Goal: Register for event/course

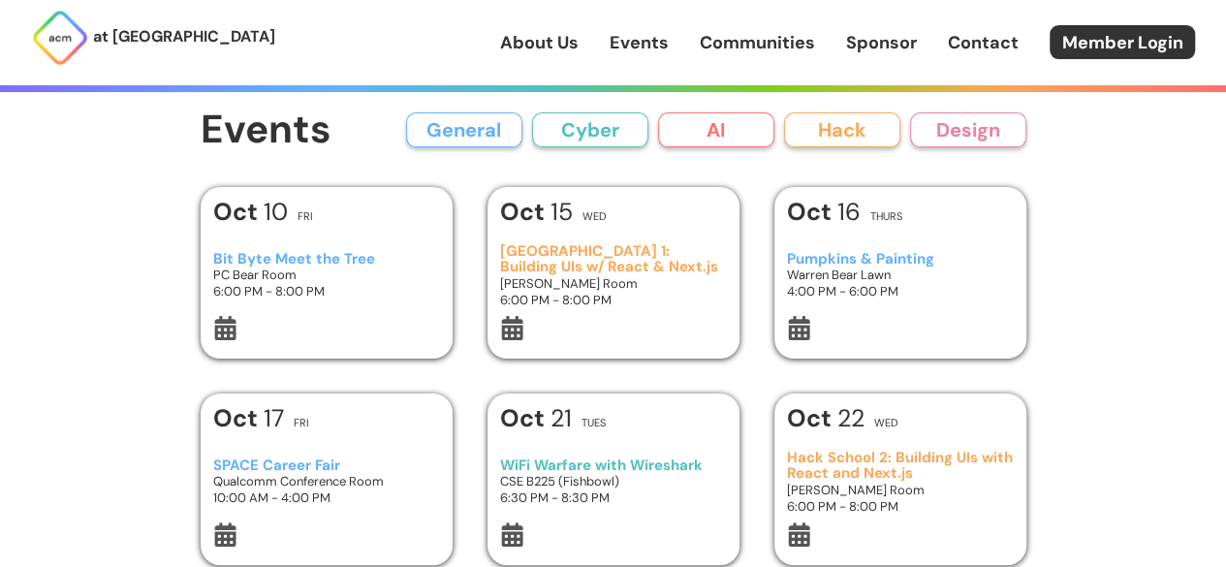
click at [382, 281] on h3 "PC Bear Room" at bounding box center [326, 274] width 226 height 16
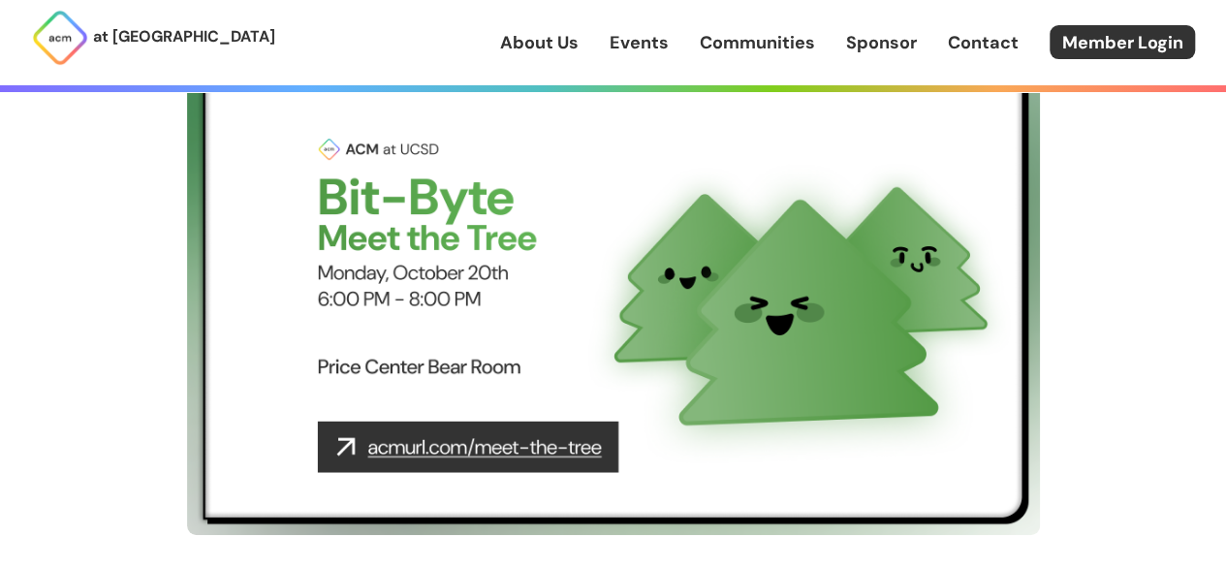
scroll to position [194, 0]
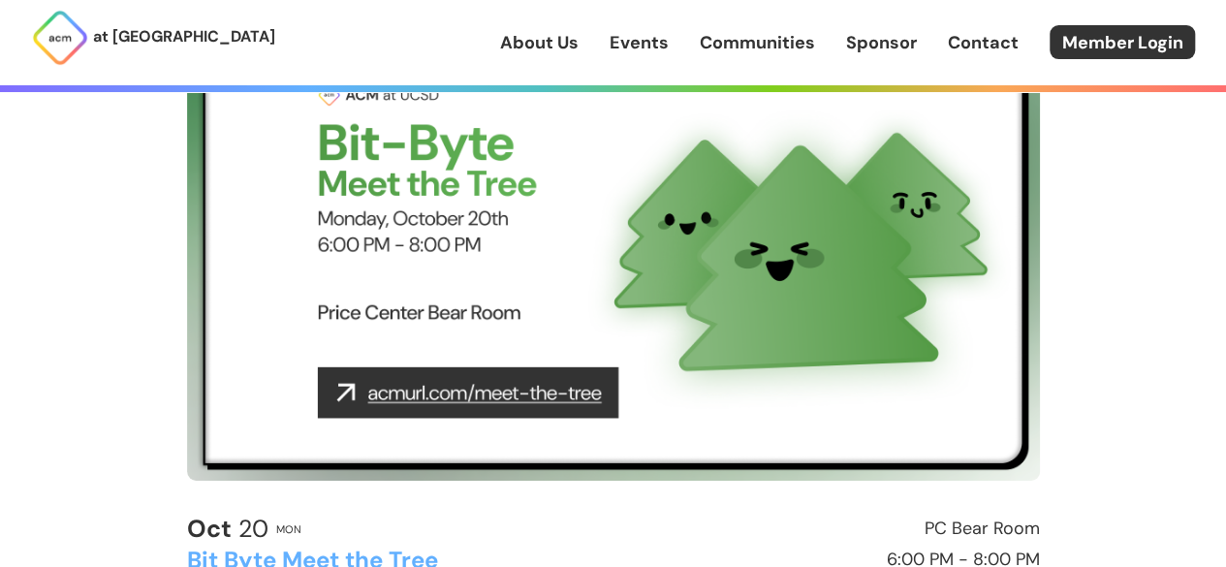
click at [803, 527] on h2 "PC Bear Room" at bounding box center [831, 528] width 418 height 19
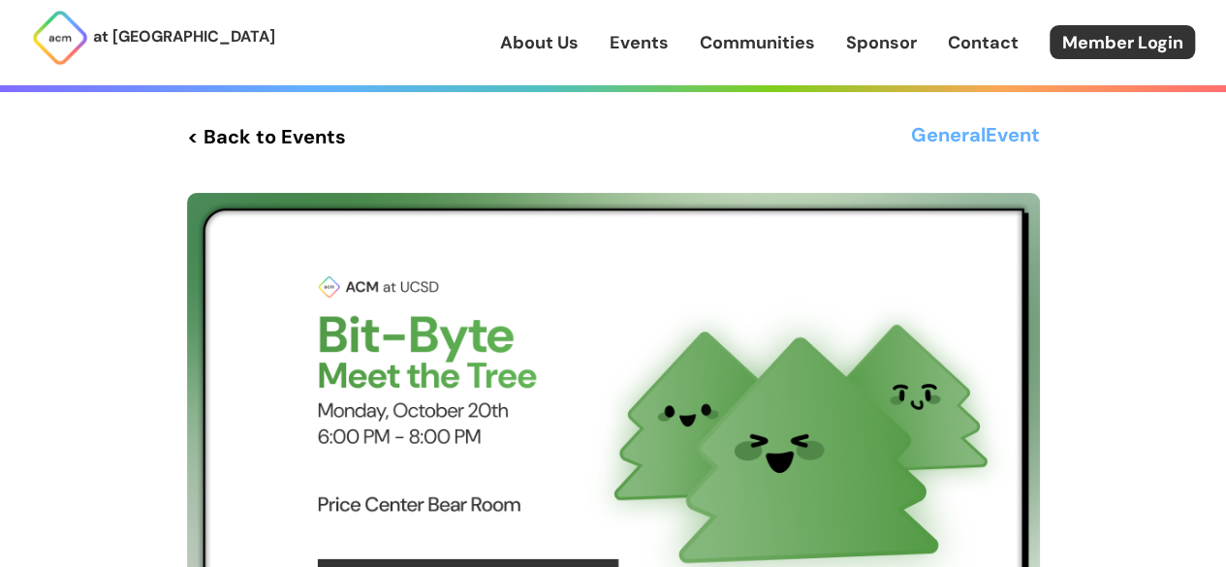
scroll to position [0, 0]
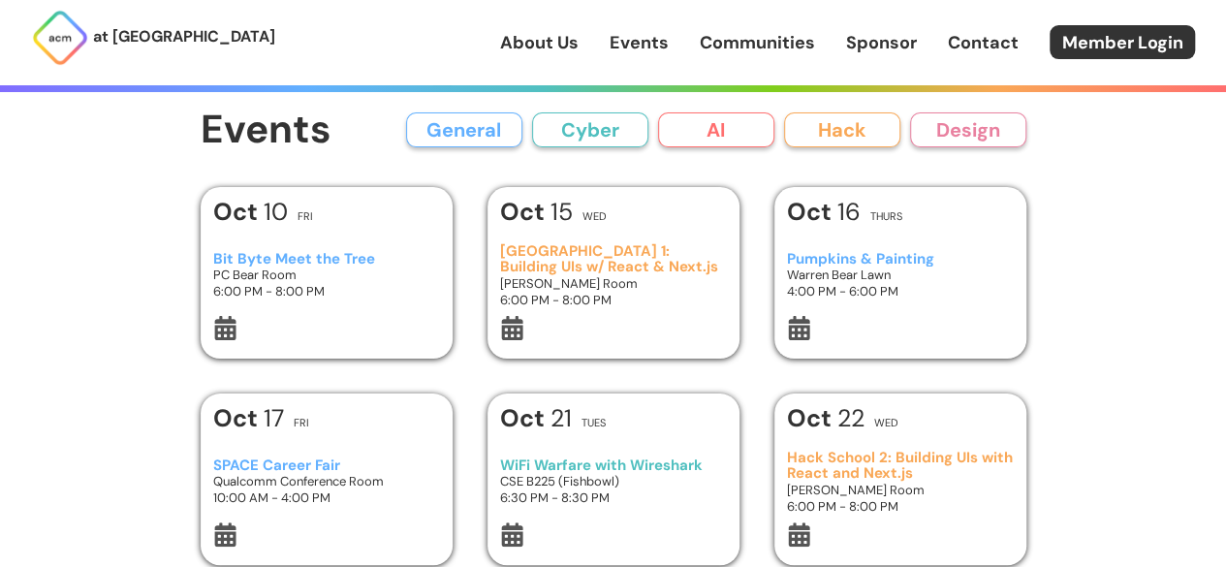
click at [471, 226] on div "Add Event to Calendar Google Calendar Apple Calendar Cancel [DATE] Fri Bit Byte…" at bounding box center [614, 479] width 826 height 584
